Goal: Check status

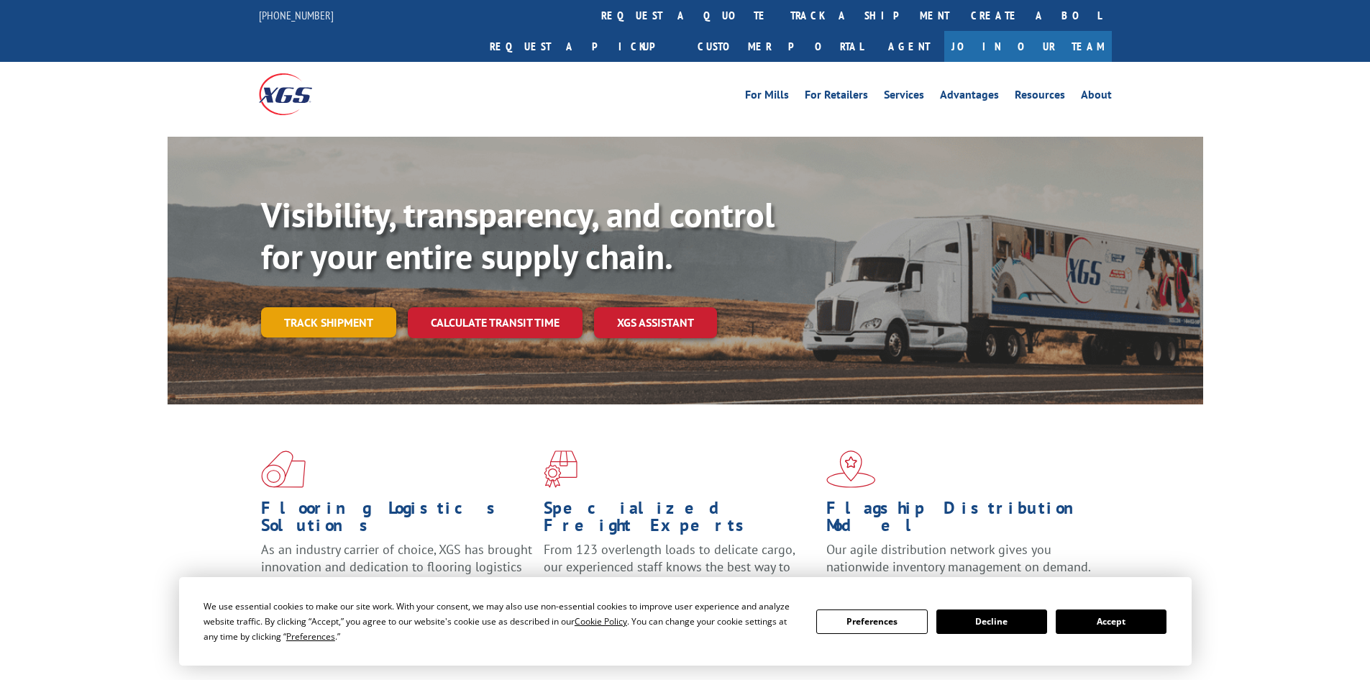
click at [342, 307] on link "Track shipment" at bounding box center [328, 322] width 135 height 30
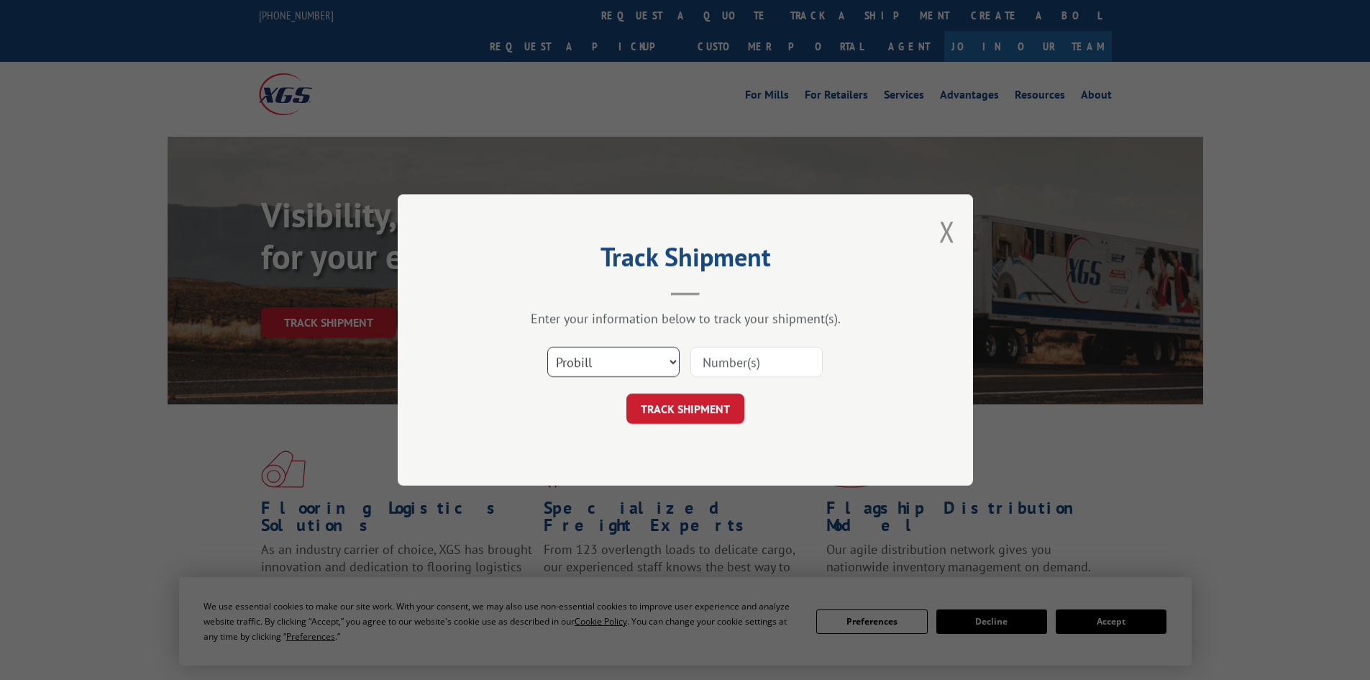
click at [612, 350] on select "Select category... Probill BOL PO" at bounding box center [613, 362] width 132 height 30
select select "bol"
click at [547, 347] on select "Select category... Probill BOL PO" at bounding box center [613, 362] width 132 height 30
click at [707, 365] on input at bounding box center [757, 362] width 132 height 30
paste input "5509636"
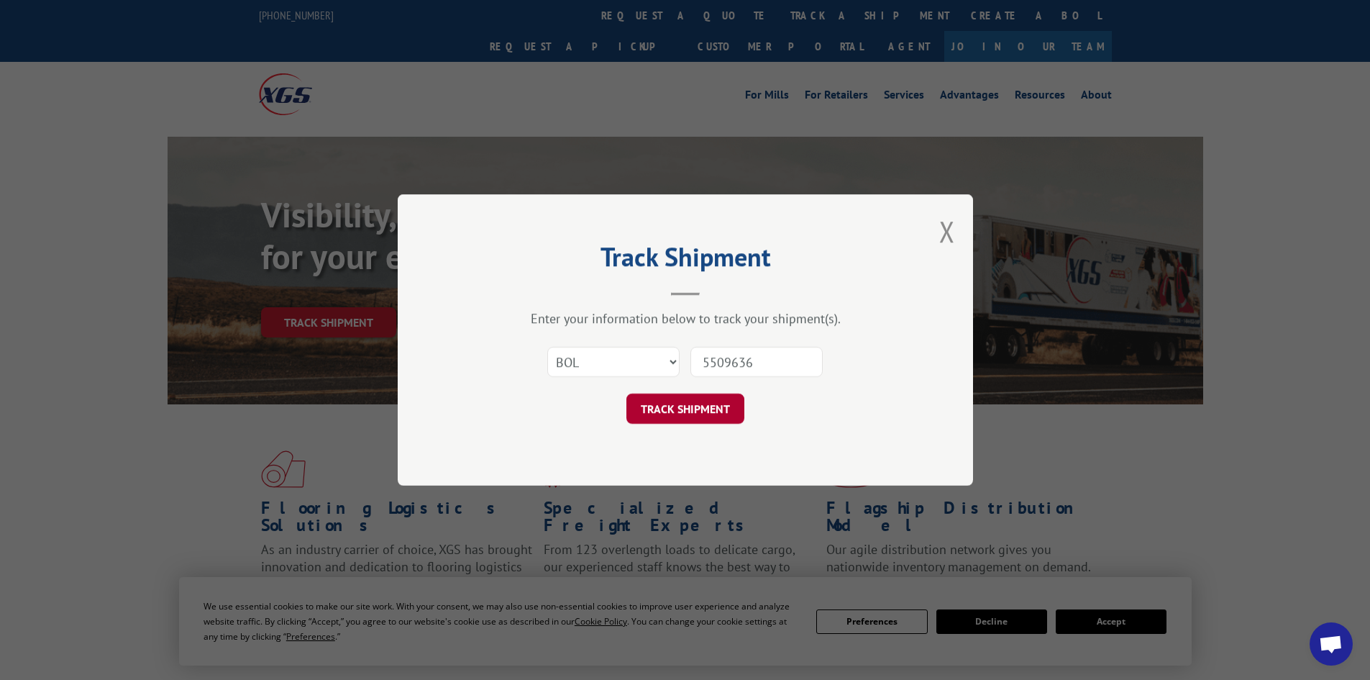
type input "5509636"
click at [667, 399] on button "TRACK SHIPMENT" at bounding box center [686, 408] width 118 height 30
